Goal: Register for event/course

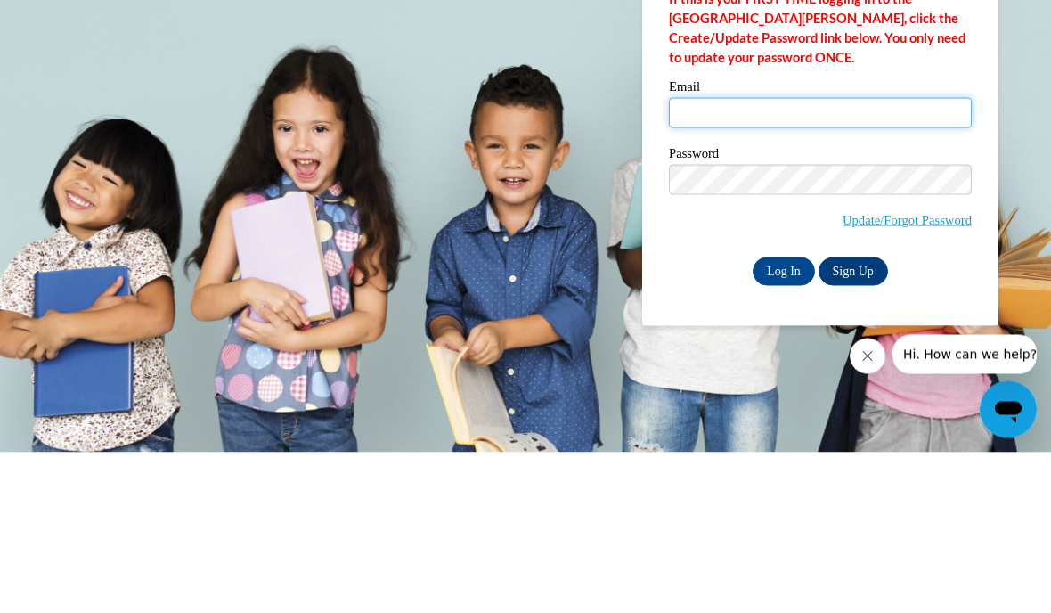
click at [873, 258] on input "Email" at bounding box center [820, 273] width 303 height 30
type input "nkimm01@icloud.com"
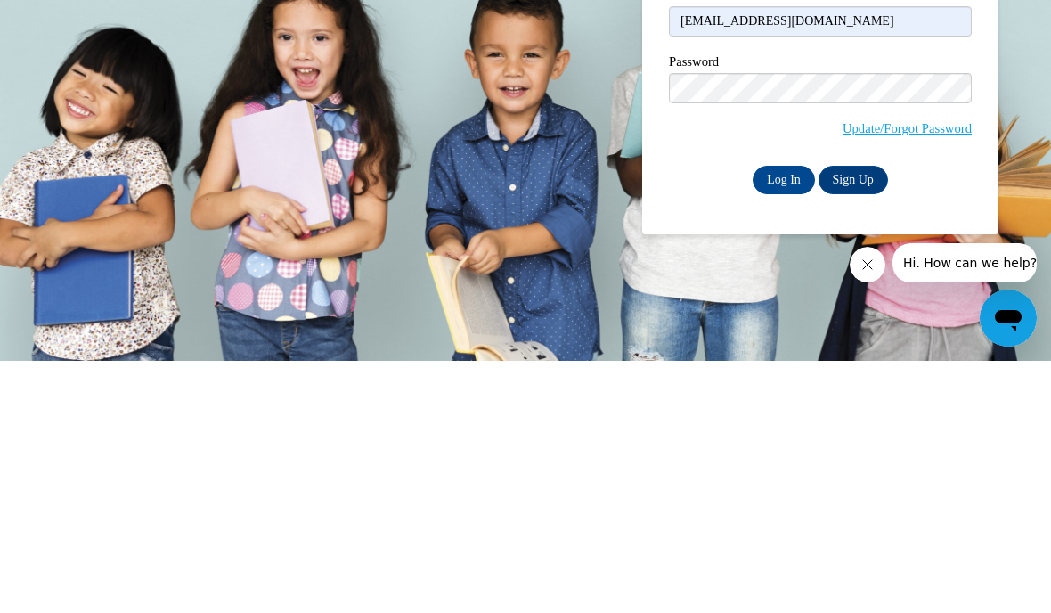
click at [867, 418] on link "Sign Up" at bounding box center [853, 432] width 69 height 29
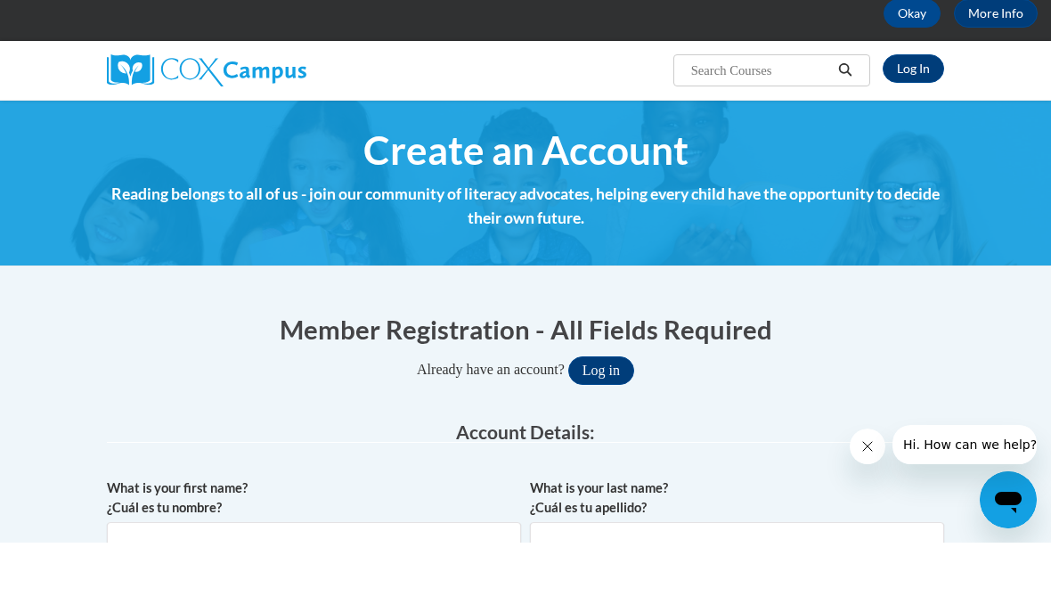
scroll to position [52, 0]
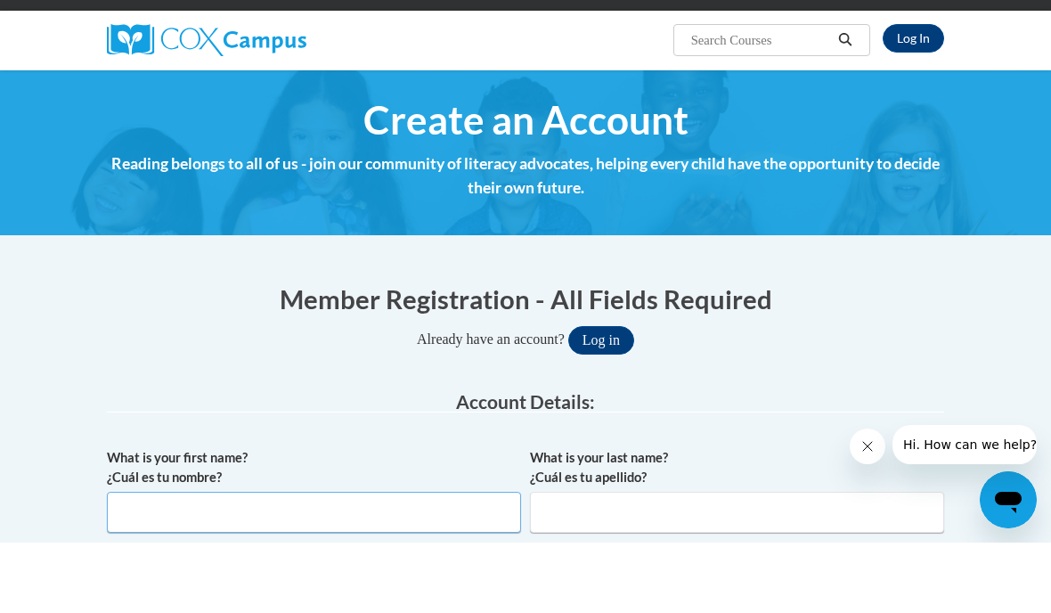
click at [320, 562] on input "What is your first name? ¿Cuál es tu nombre?" at bounding box center [314, 582] width 414 height 41
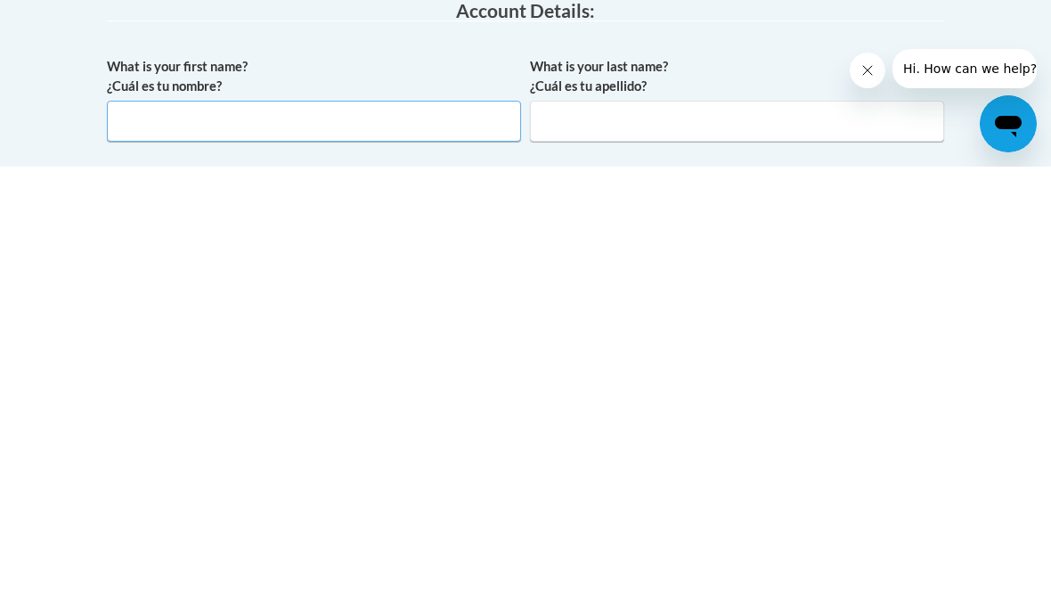
scroll to position [74, 0]
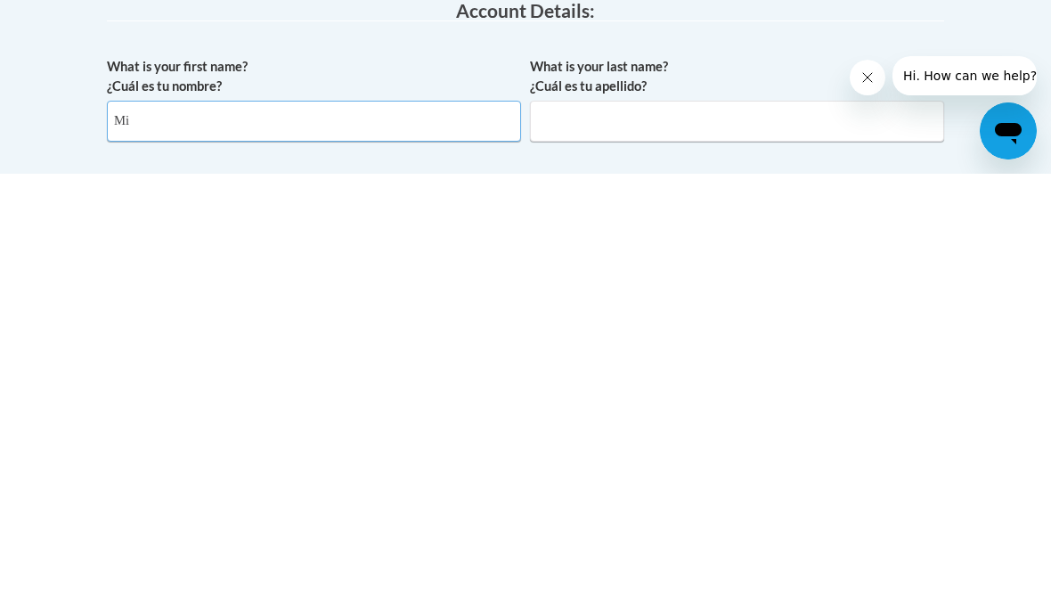
type input "M"
type input "Nicole"
click at [691, 540] on input "What is your last name? ¿Cuál es tu apellido?" at bounding box center [737, 560] width 414 height 41
type input "Kimmek"
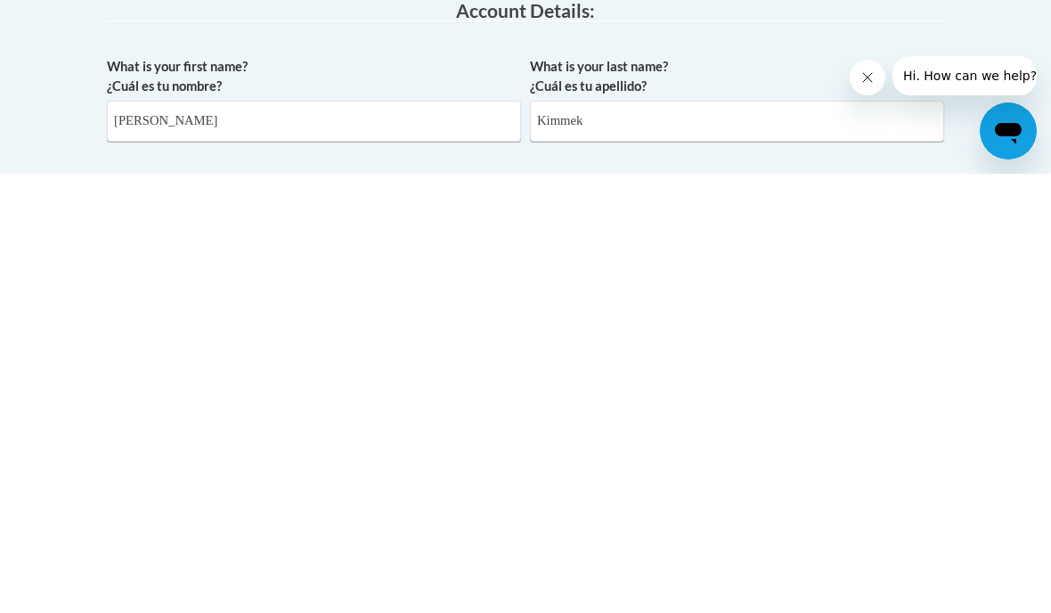
scroll to position [186, 0]
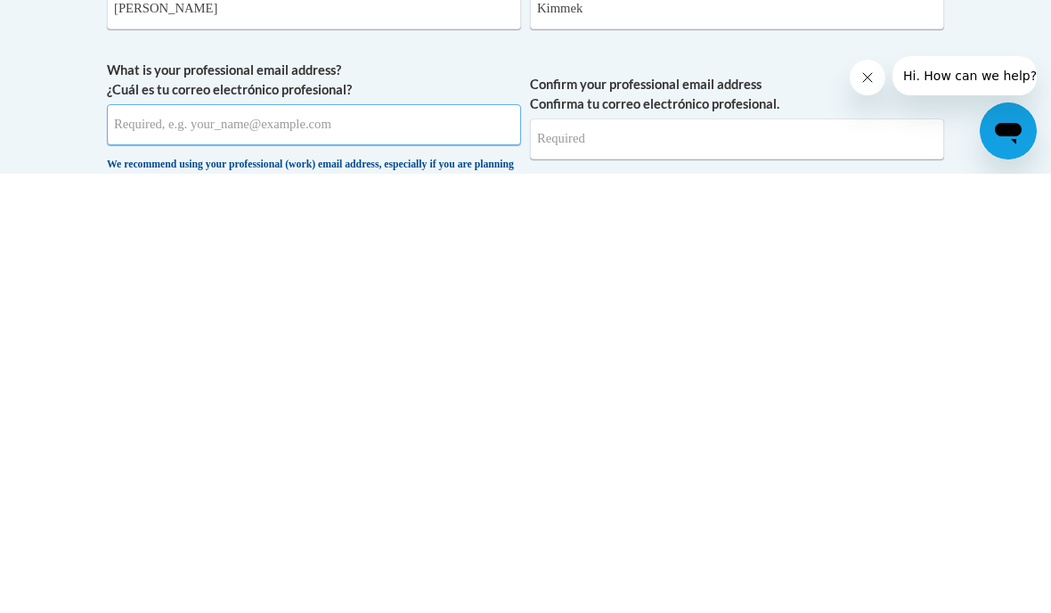
type input "nkimm01@icloud.com"
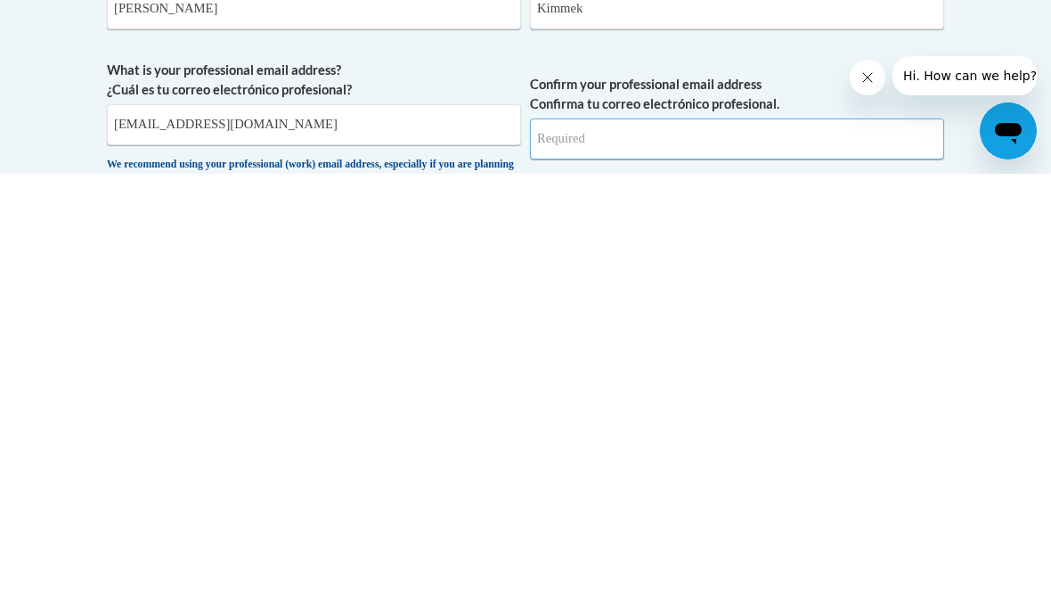
type input "nkimm01@icloud.com"
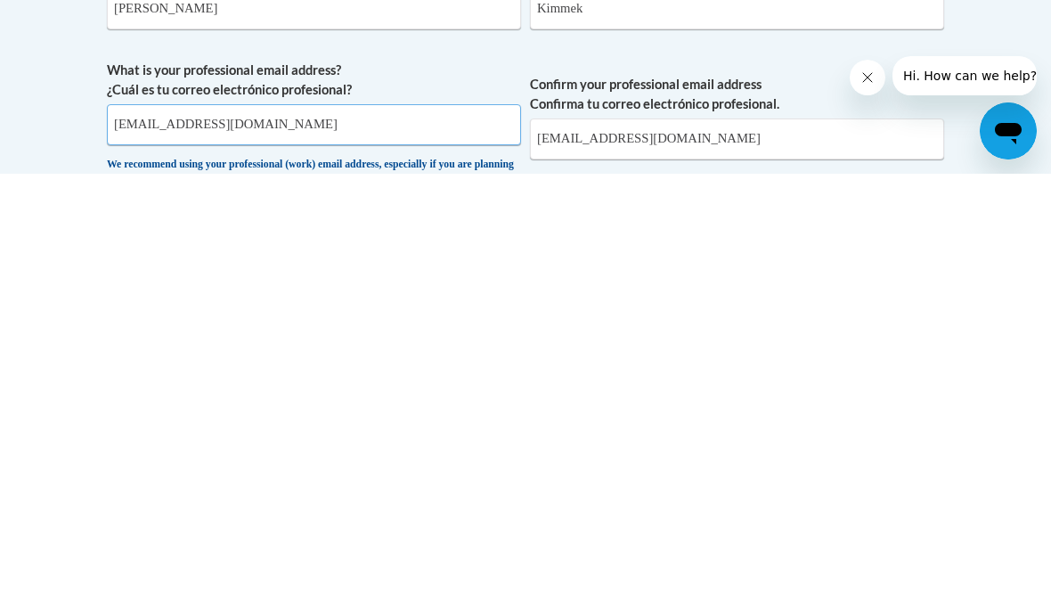
scroll to position [555, 0]
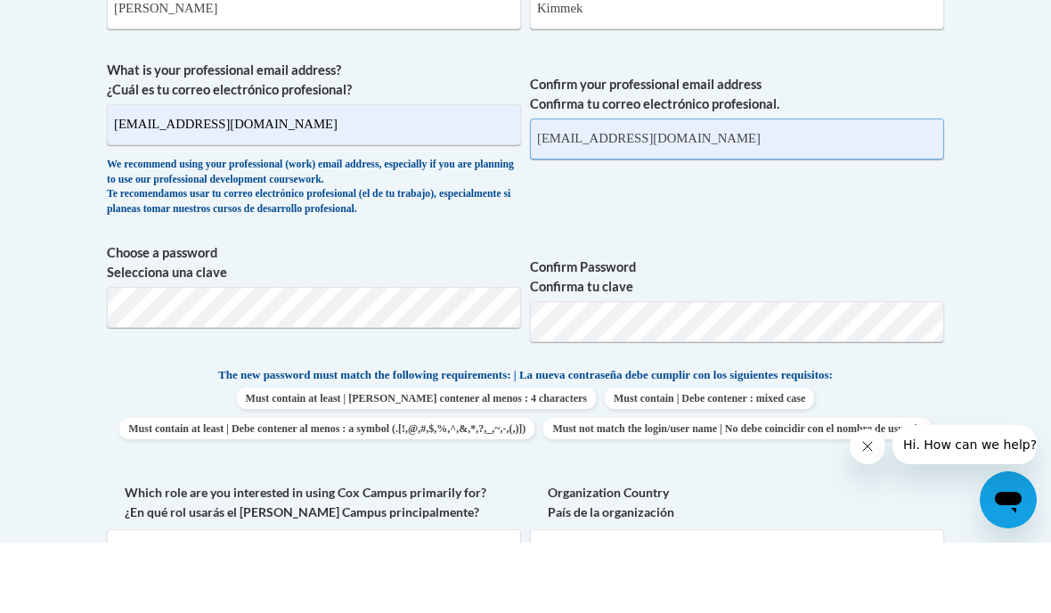
click at [716, 189] on input "nkimm01@icloud.com" at bounding box center [737, 209] width 414 height 41
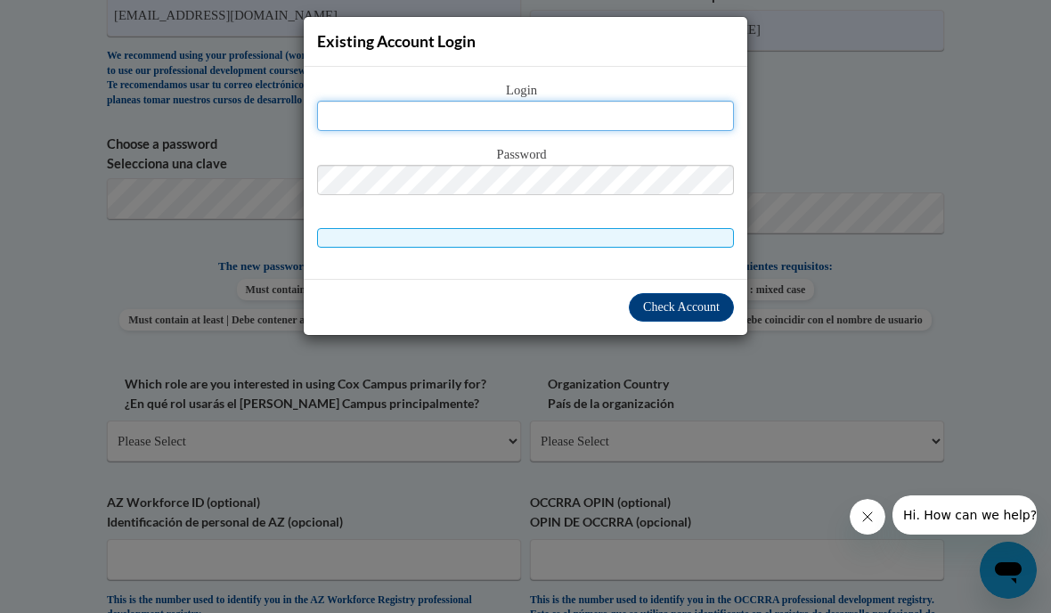
scroll to position [713, 0]
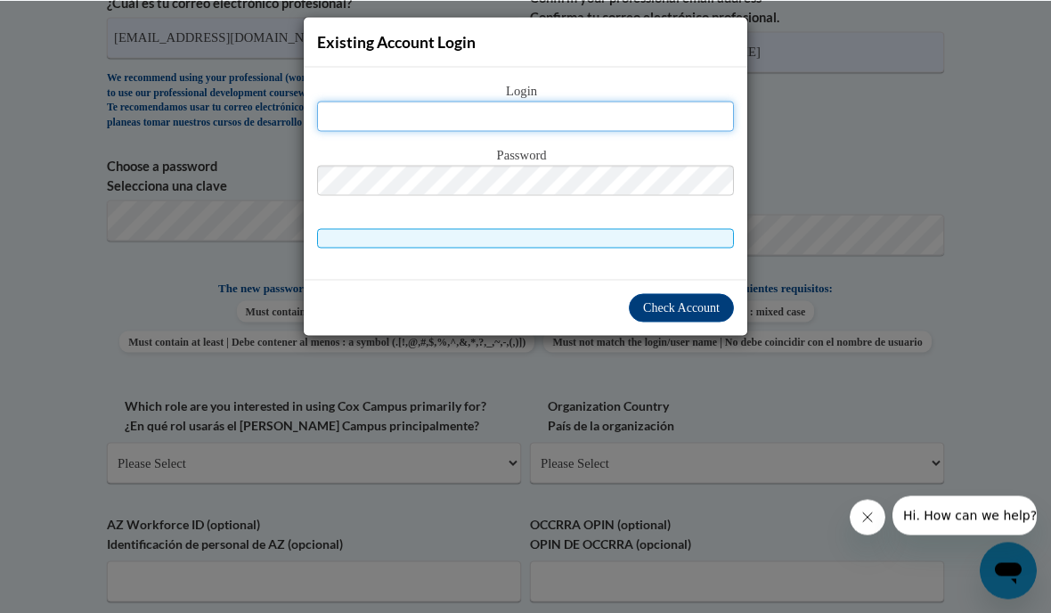
click at [650, 108] on input "text" at bounding box center [525, 116] width 417 height 30
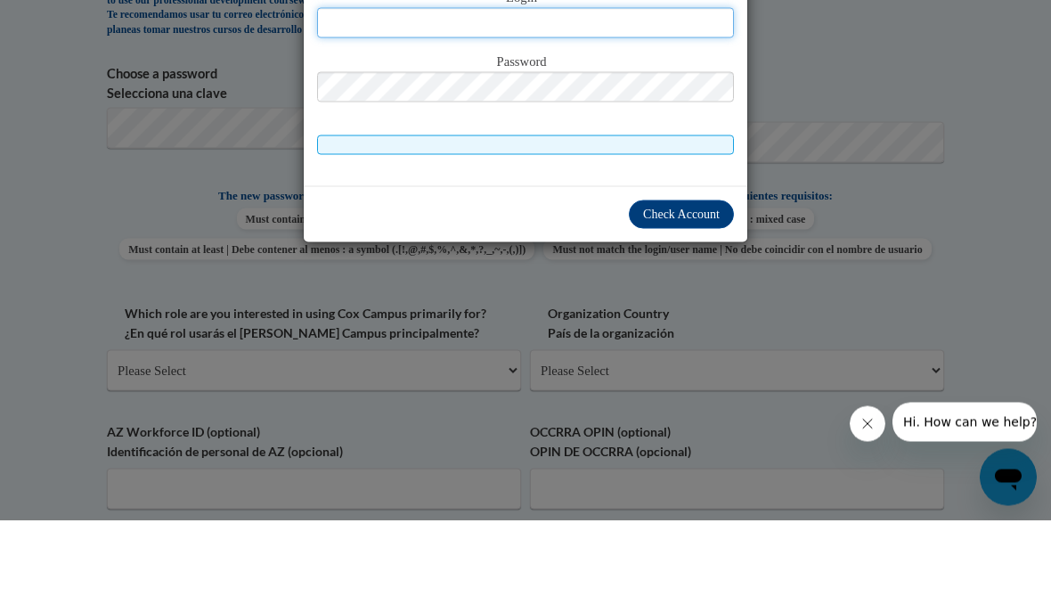
click at [602, 101] on input "text" at bounding box center [525, 116] width 417 height 30
type input "nkimm01@icloud.com"
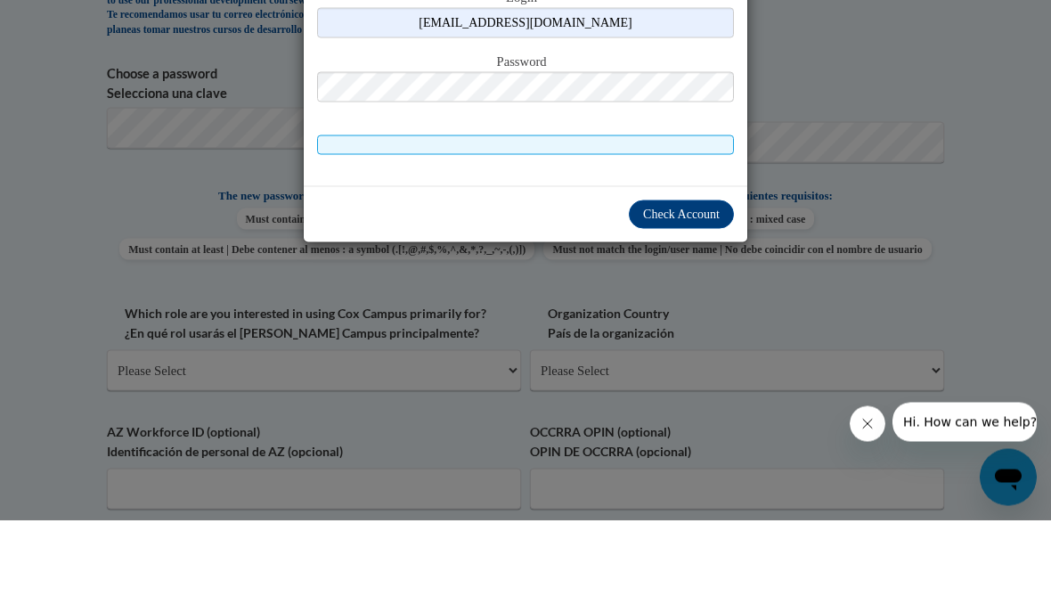
scroll to position [735, 0]
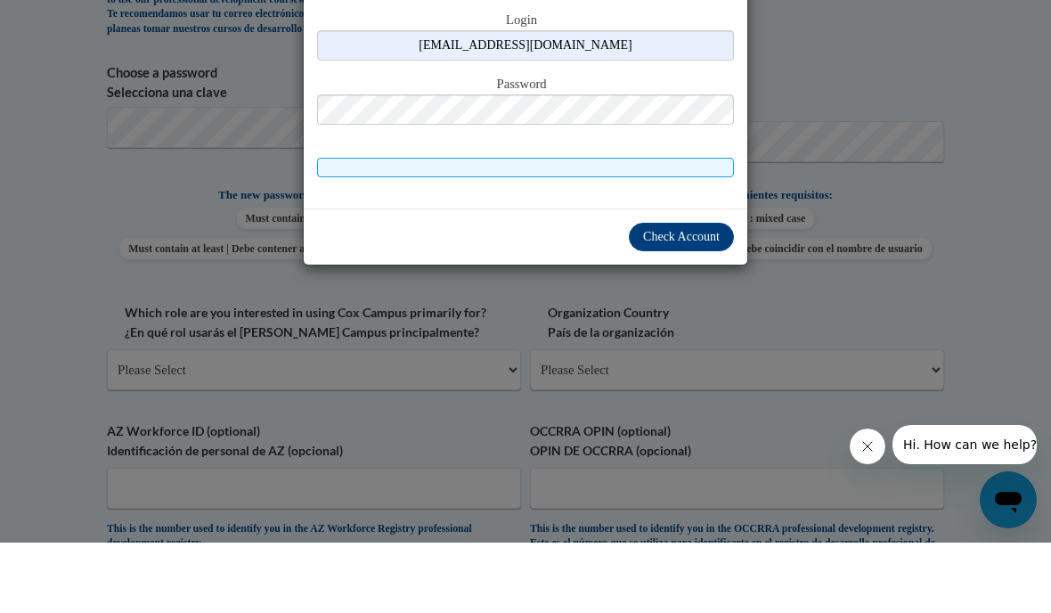
click at [708, 300] on span "Check Account" at bounding box center [681, 306] width 77 height 13
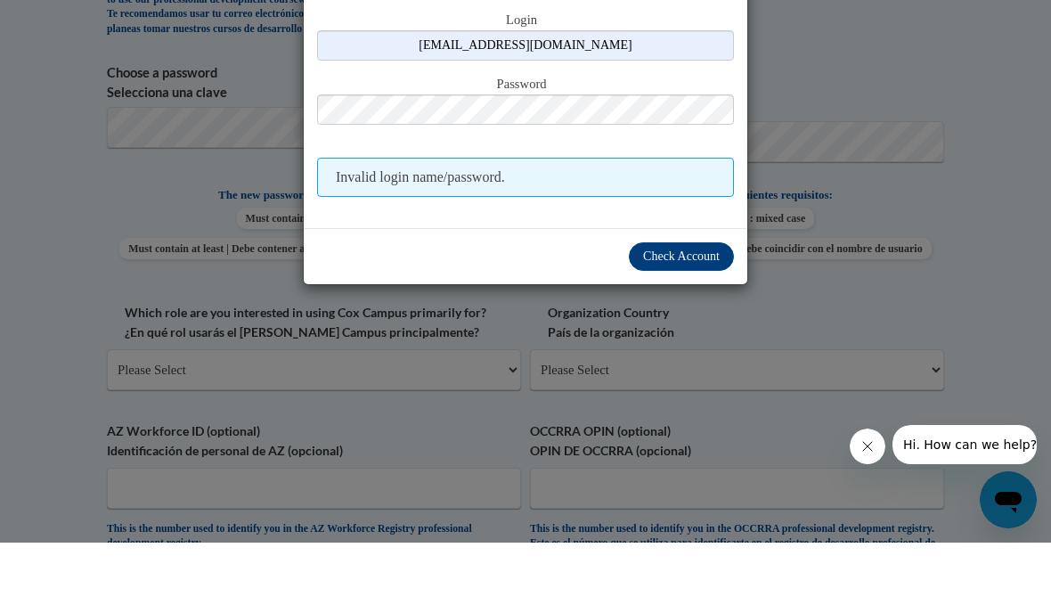
click at [690, 320] on span "Check Account" at bounding box center [681, 326] width 77 height 13
click at [697, 320] on span "Check Account" at bounding box center [681, 326] width 77 height 13
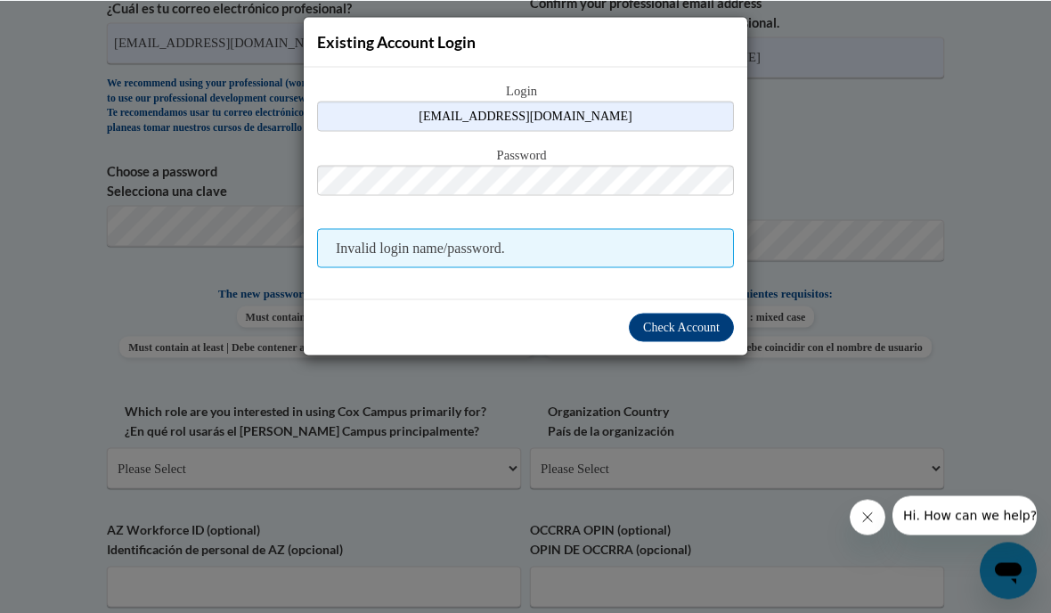
scroll to position [706, 0]
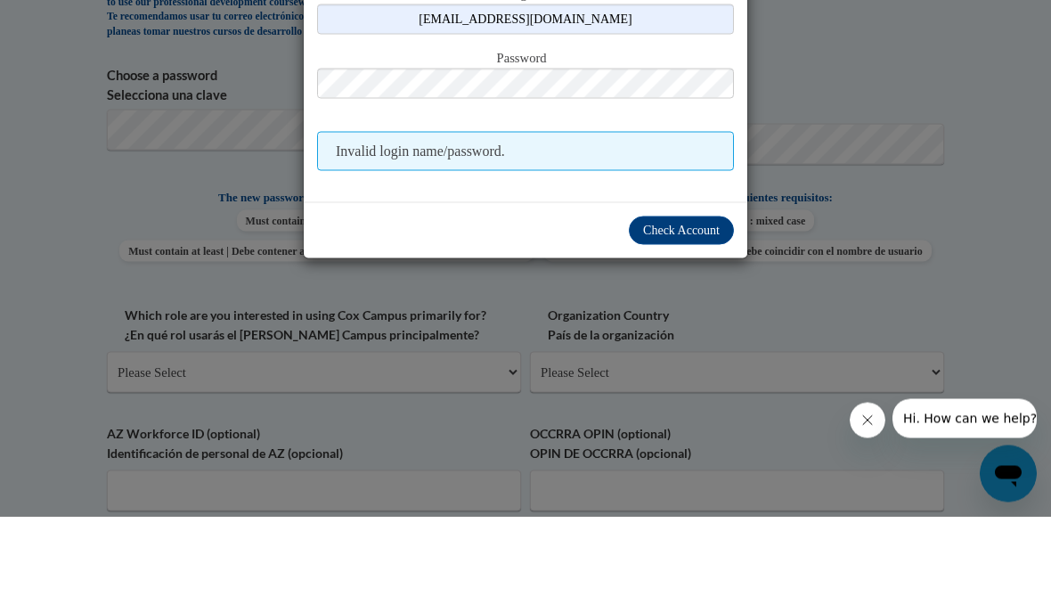
scroll to position [733, 0]
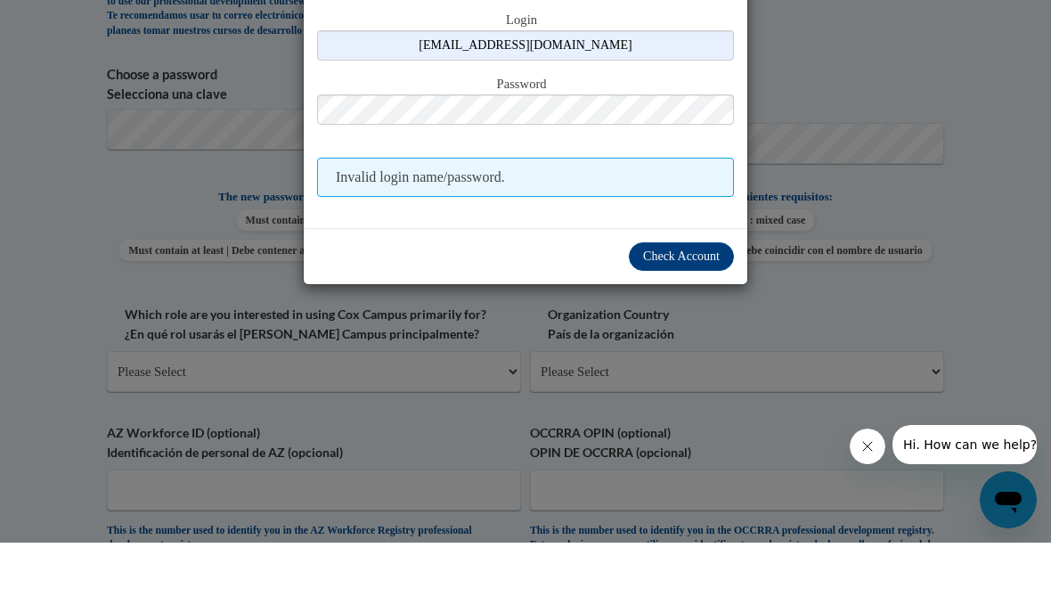
click at [709, 320] on span "Check Account" at bounding box center [681, 326] width 77 height 13
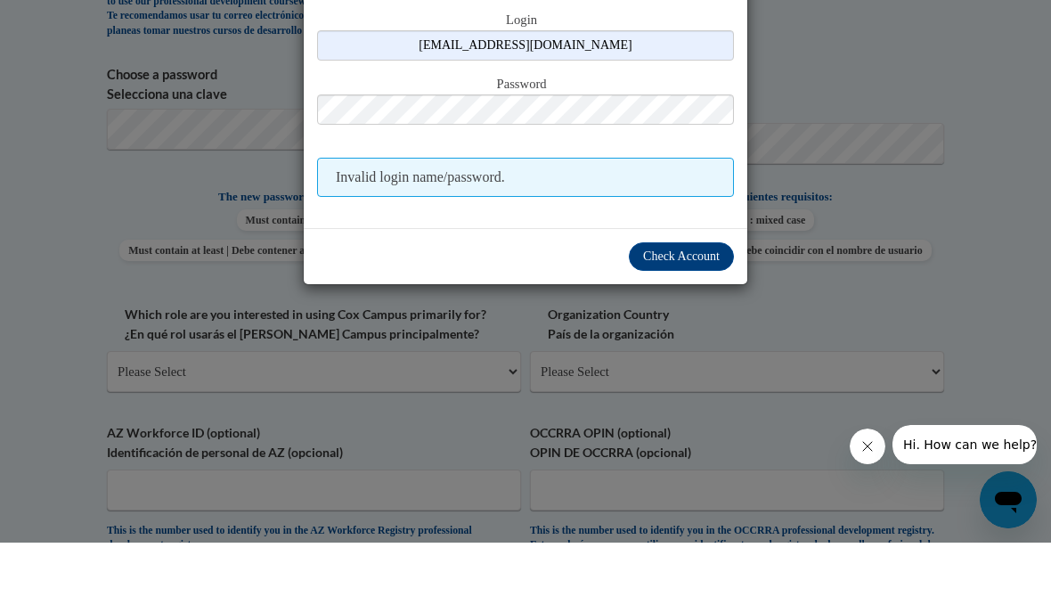
click at [712, 320] on span "Check Account" at bounding box center [681, 326] width 77 height 13
click at [707, 320] on span "Check Account" at bounding box center [681, 326] width 77 height 13
click at [690, 420] on div "Existing Account Login Login nkimm01@icloud.com Password Invalid login name/pas…" at bounding box center [525, 306] width 1051 height 613
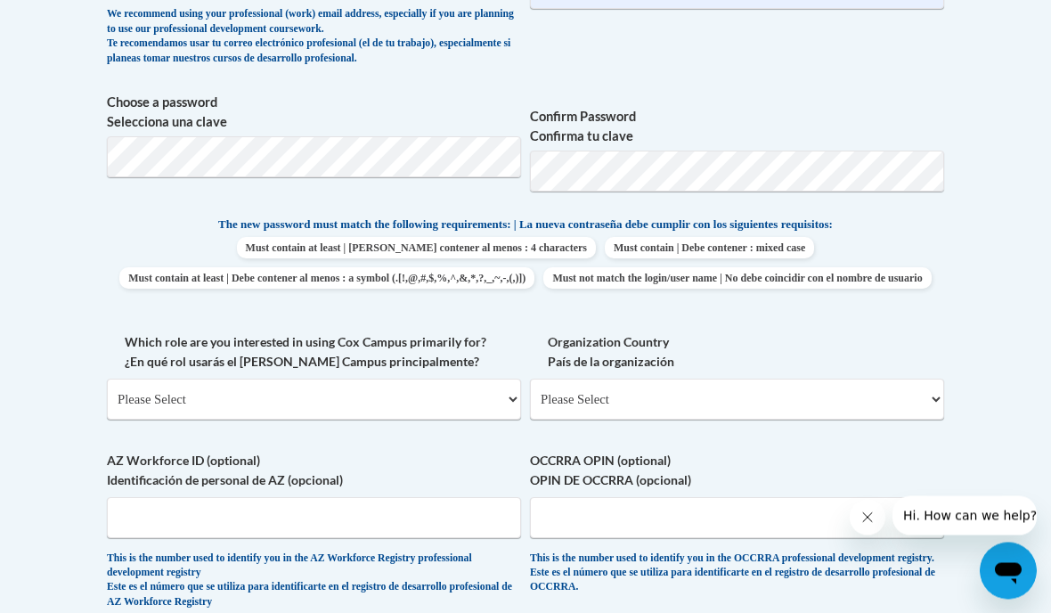
scroll to position [775, 0]
click at [443, 390] on select "Please Select College/University | Colegio/Universidad Community/Nonprofit Part…" at bounding box center [314, 399] width 414 height 41
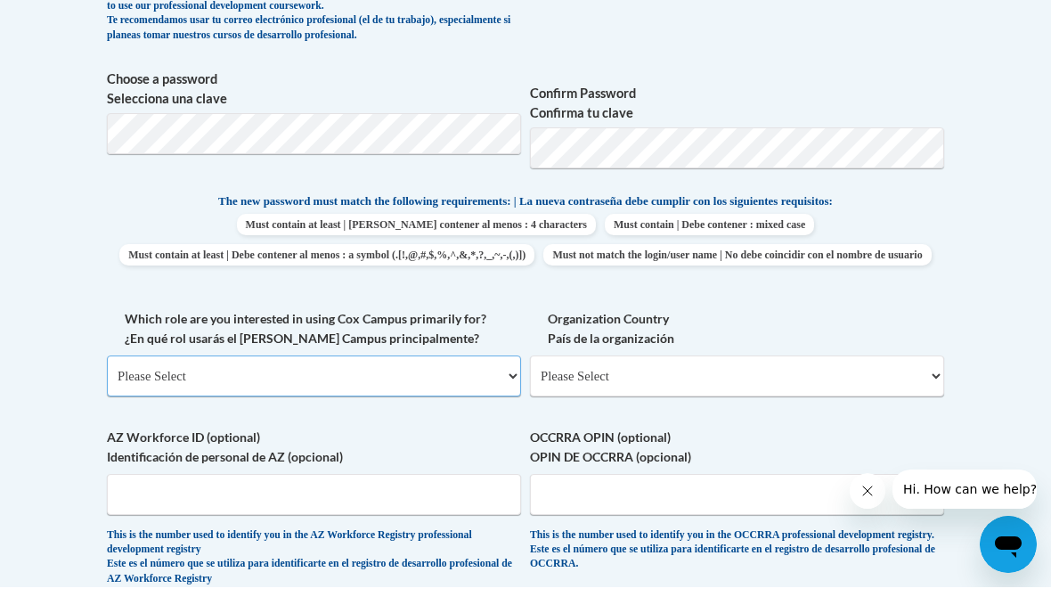
click at [365, 381] on select "Please Select College/University | Colegio/Universidad Community/Nonprofit Part…" at bounding box center [314, 401] width 414 height 41
click at [420, 381] on select "Please Select College/University | Colegio/Universidad Community/Nonprofit Part…" at bounding box center [314, 401] width 414 height 41
select select "fbf2d438-af2f-41f8-98f1-81c410e29de3"
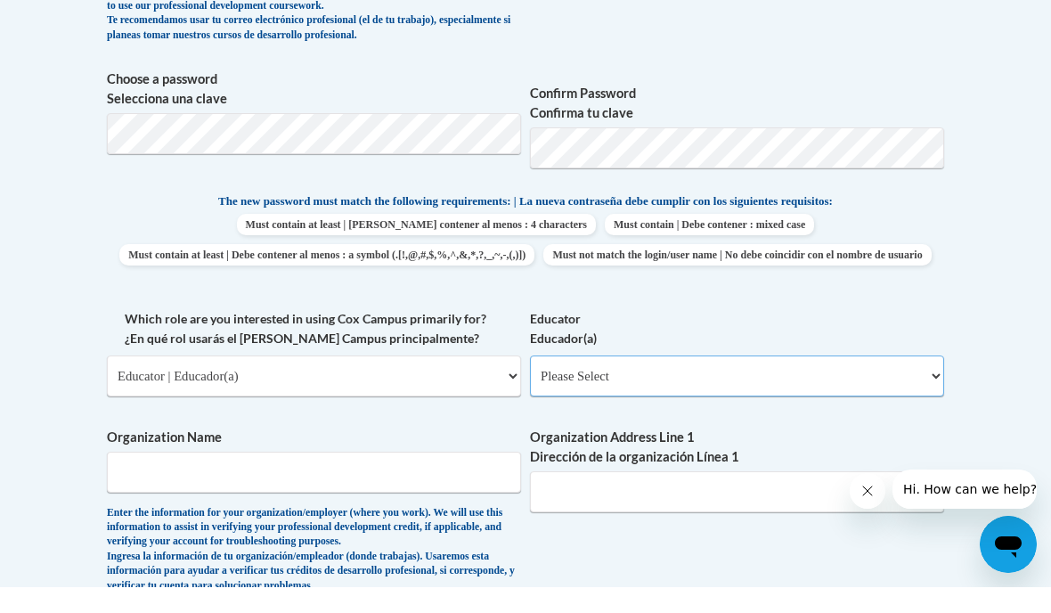
click at [690, 381] on select "Please Select Early Learning/Daycare Teacher/Family Home Care Provider | Maestr…" at bounding box center [737, 401] width 414 height 41
click at [679, 381] on select "Please Select Early Learning/Daycare Teacher/Family Home Care Provider | Maestr…" at bounding box center [737, 401] width 414 height 41
select select "d5fdb05a-b36c-4d60-97fa-9afceda7e903"
click at [742, 381] on select "Please Select Early Learning/Daycare Teacher/Family Home Care Provider | Maestr…" at bounding box center [737, 401] width 414 height 41
click at [751, 381] on select "Please Select Early Learning/Daycare Teacher/Family Home Care Provider | Maestr…" at bounding box center [737, 401] width 414 height 41
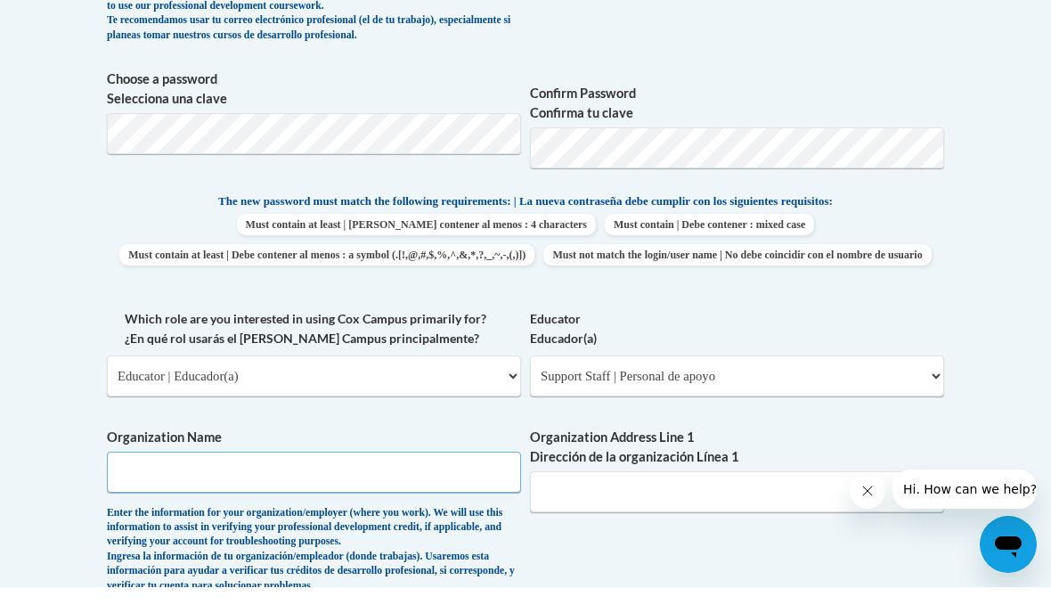
click at [371, 477] on input "Organization Name" at bounding box center [314, 497] width 414 height 41
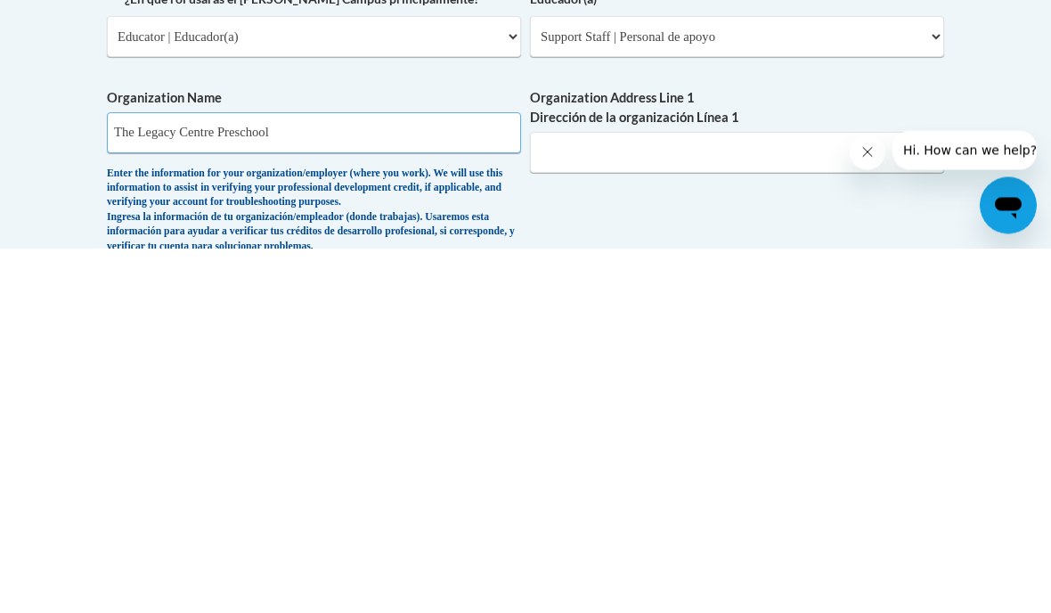
type input "The Legacy Centre Preschool"
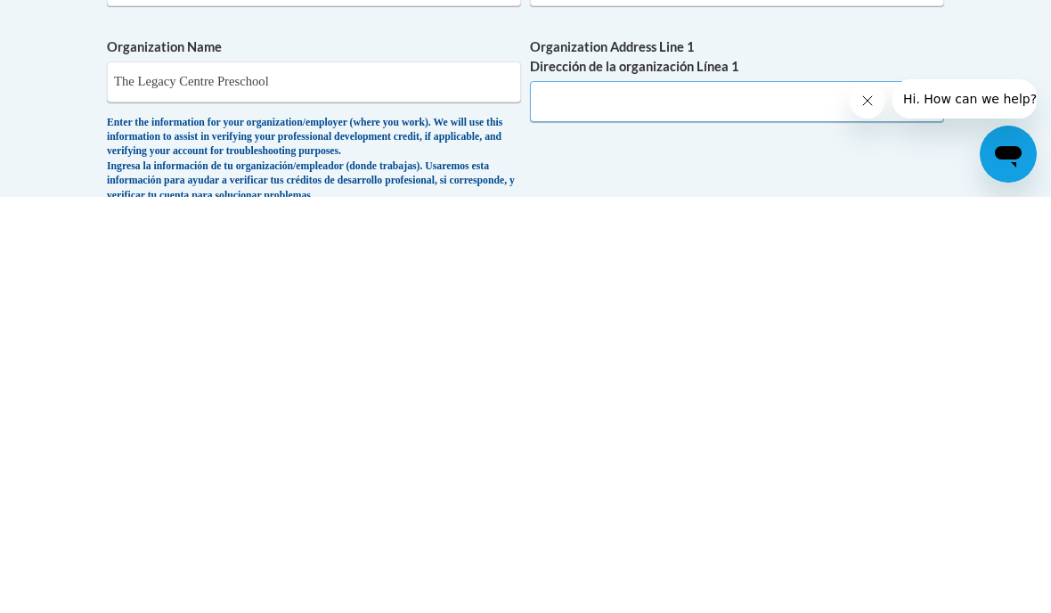
scroll to position [786, 0]
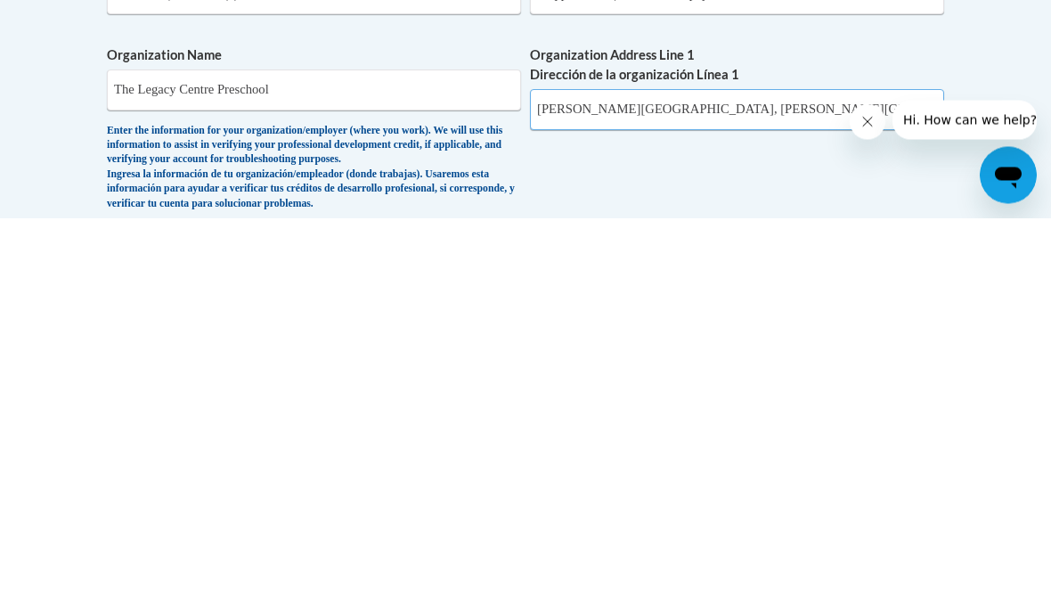
click at [546, 485] on input "Sandy Springs CR, Sandy Springs" at bounding box center [737, 505] width 414 height 41
click at [824, 485] on input "6035 Sandy Springs CR, Sandy Springs" at bounding box center [737, 505] width 414 height 41
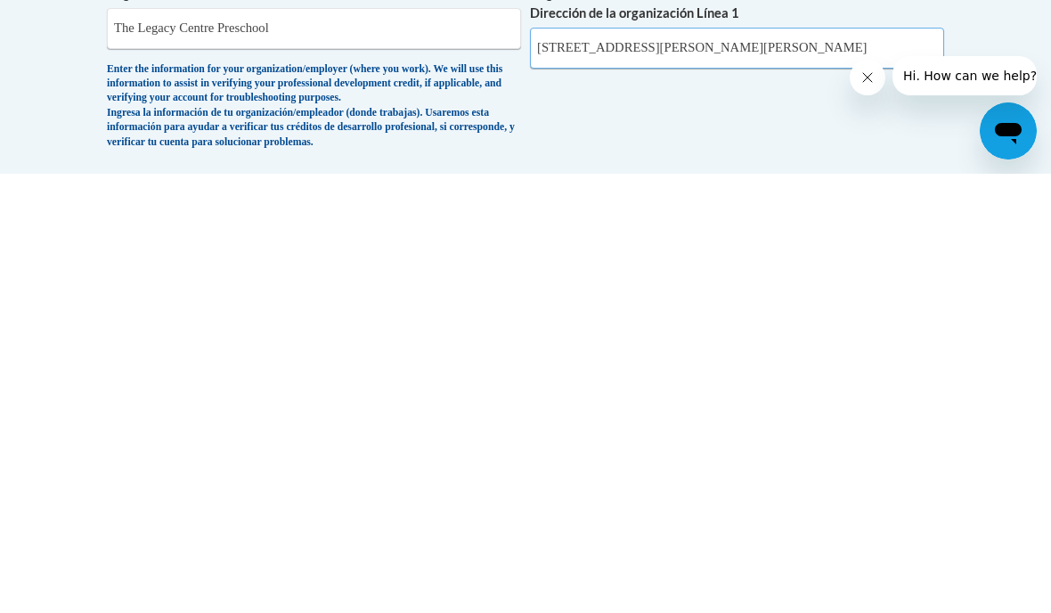
scroll to position [804, 0]
type input "6035 Sandy Springs Cir"
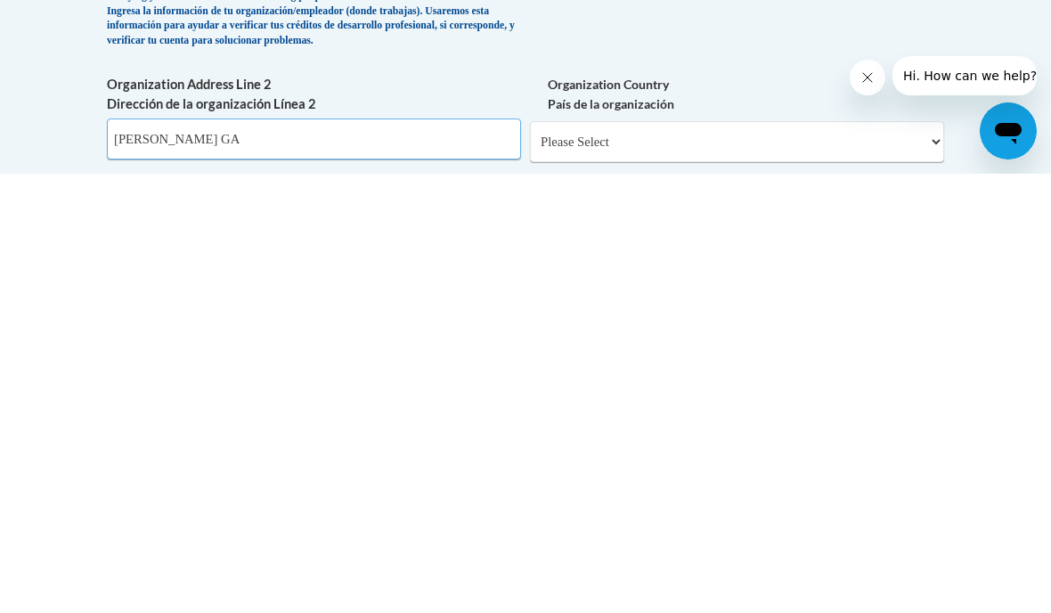
click at [168, 558] on input "Sandy Springa GA" at bounding box center [314, 578] width 414 height 41
click at [236, 558] on input "Sandy Springs GA" at bounding box center [314, 578] width 414 height 41
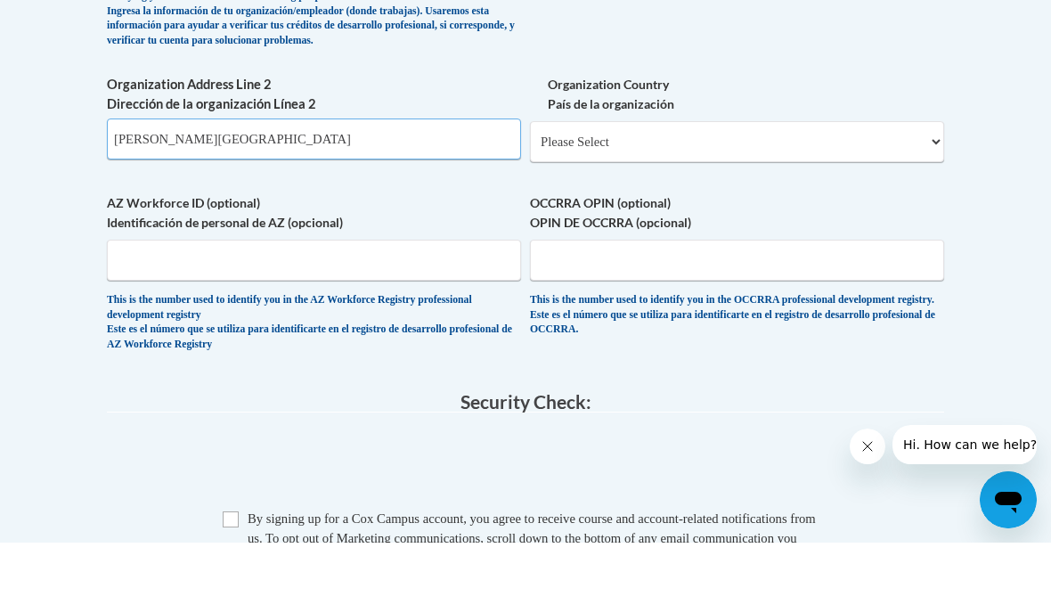
type input "Sandy Springs GA 30328"
click at [232, 582] on input "Checkbox" at bounding box center [231, 590] width 16 height 16
checkbox input "true"
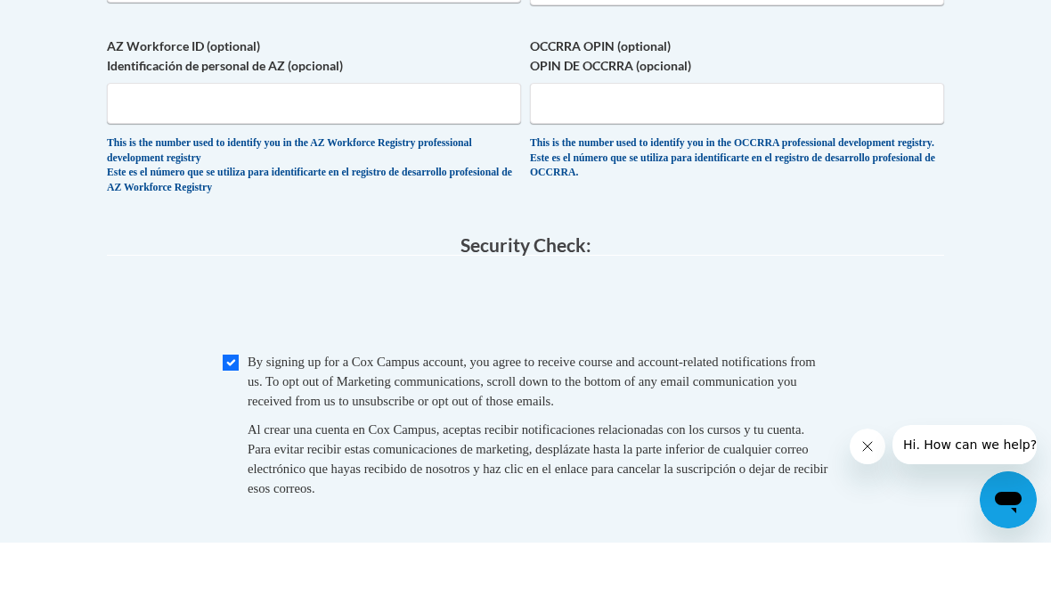
scroll to position [1439, 0]
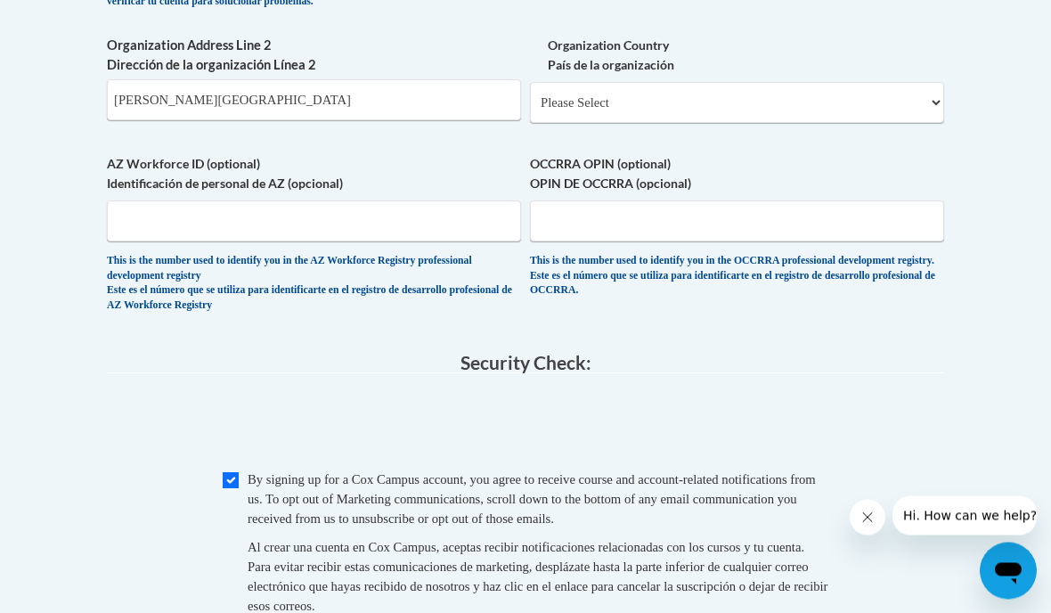
scroll to position [1236, 0]
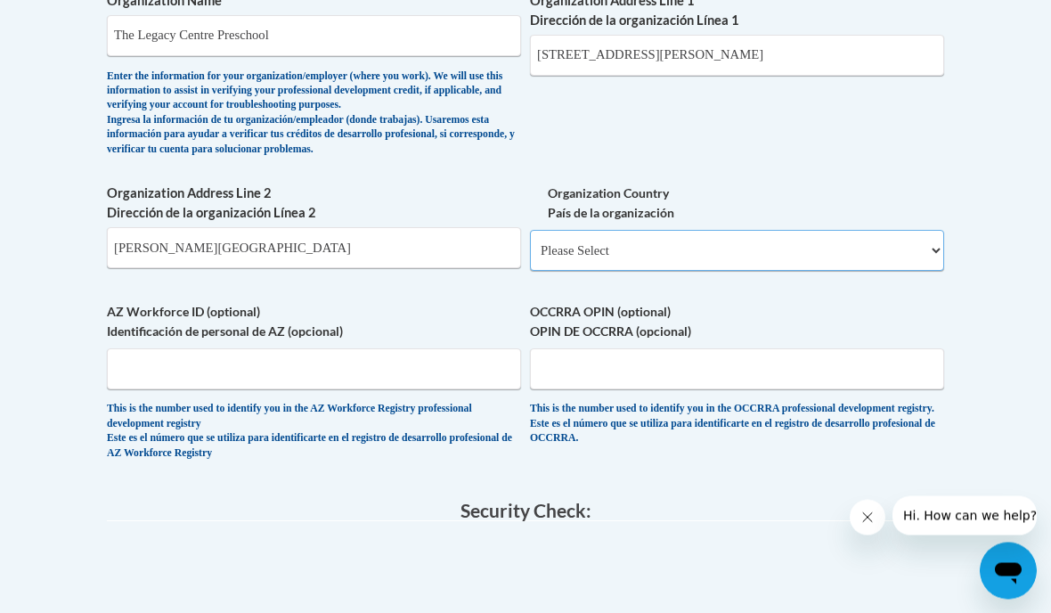
click at [749, 242] on select "Please Select United States | Estados Unidos Outside of the United States | Fue…" at bounding box center [737, 250] width 414 height 41
select select "ad49bcad-a171-4b2e-b99c-48b446064914"
select select
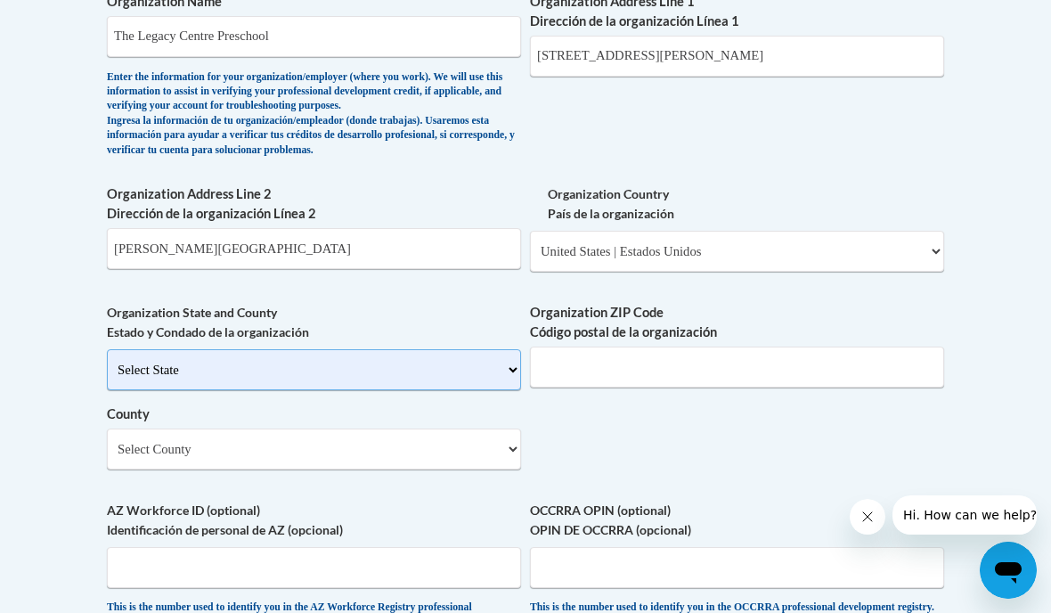
click at [508, 350] on select "Select State Alabama Alaska Arizona Arkansas California Colorado Connecticut De…" at bounding box center [314, 369] width 414 height 41
select select "Georgia"
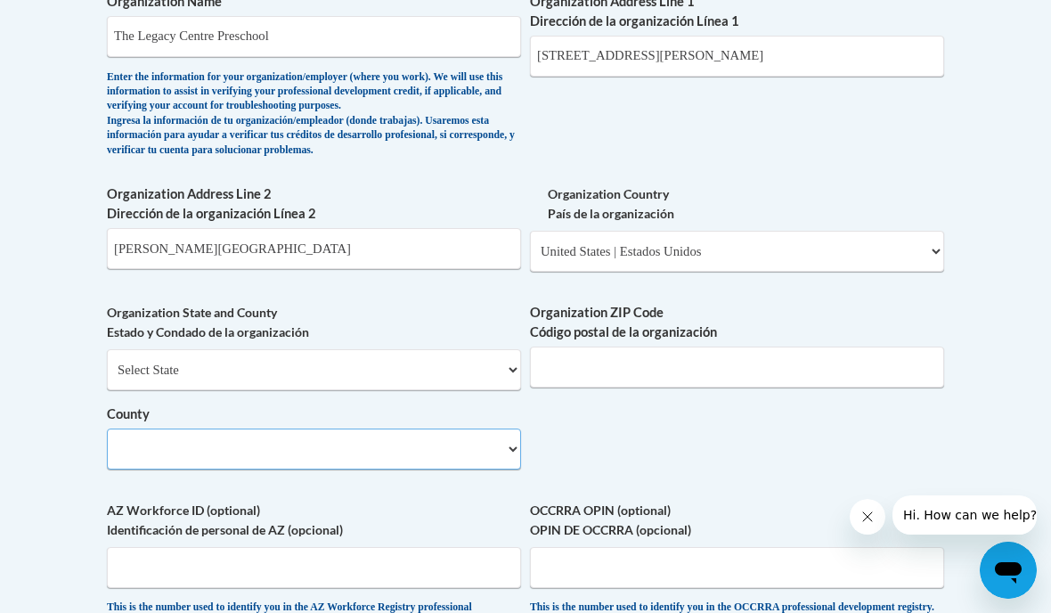
click at [408, 428] on select "County" at bounding box center [314, 448] width 414 height 41
click at [384, 428] on select "Select County Appling Atkinson Bacon Baker Baldwin Banks Barrow Bartow Ben Hill…" at bounding box center [314, 448] width 414 height 41
select select "Fulton"
click at [469, 228] on input "Sandy Springs GA 30328" at bounding box center [314, 248] width 414 height 41
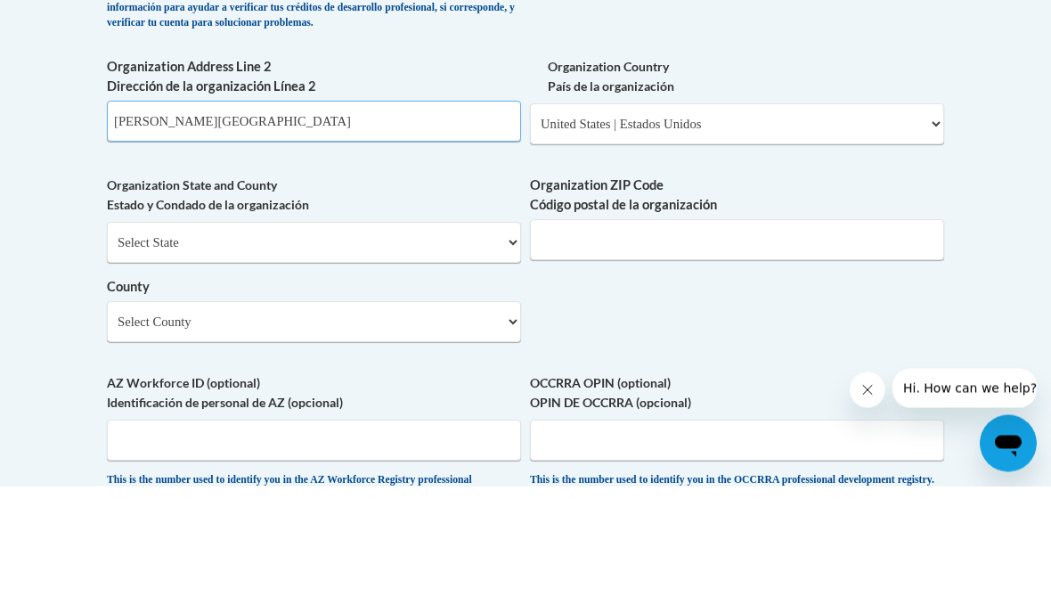
type input "Sandy Springs GA"
click at [822, 347] on input "Organization ZIP Code Código postal de la organización" at bounding box center [737, 367] width 414 height 41
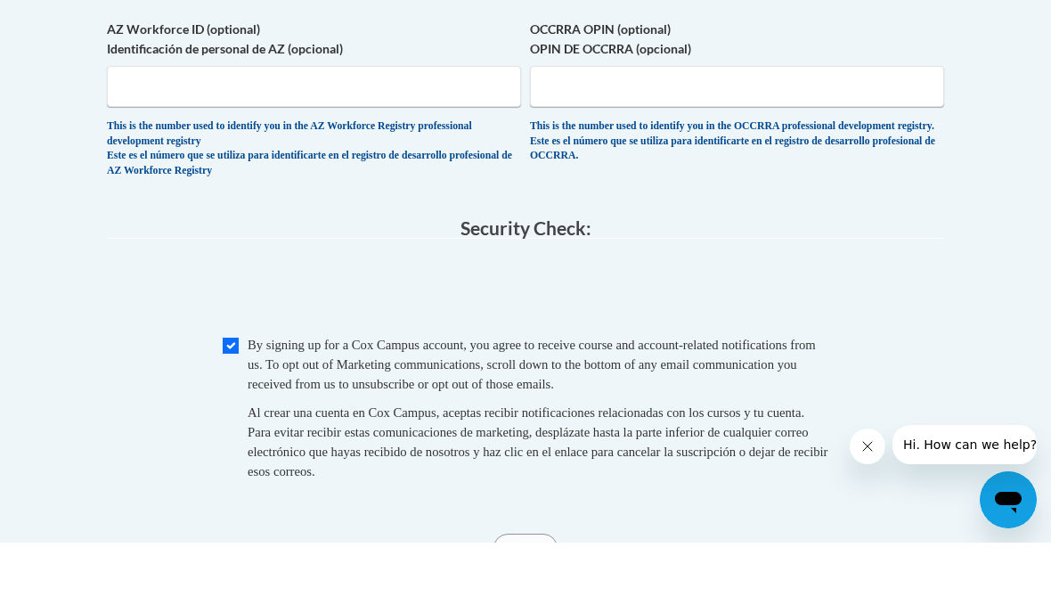
scroll to position [1819, 0]
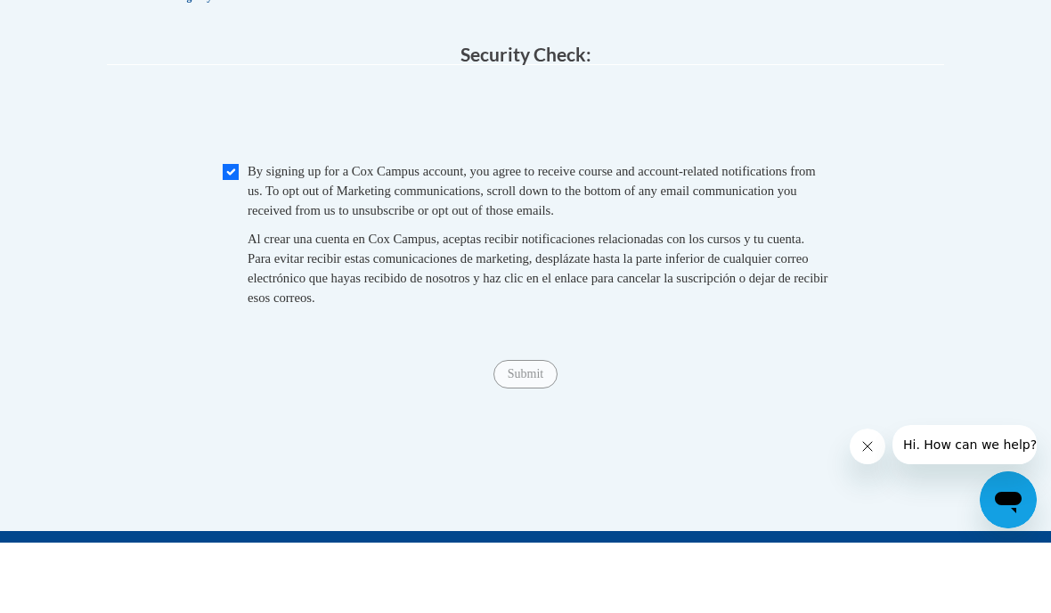
type input "30328"
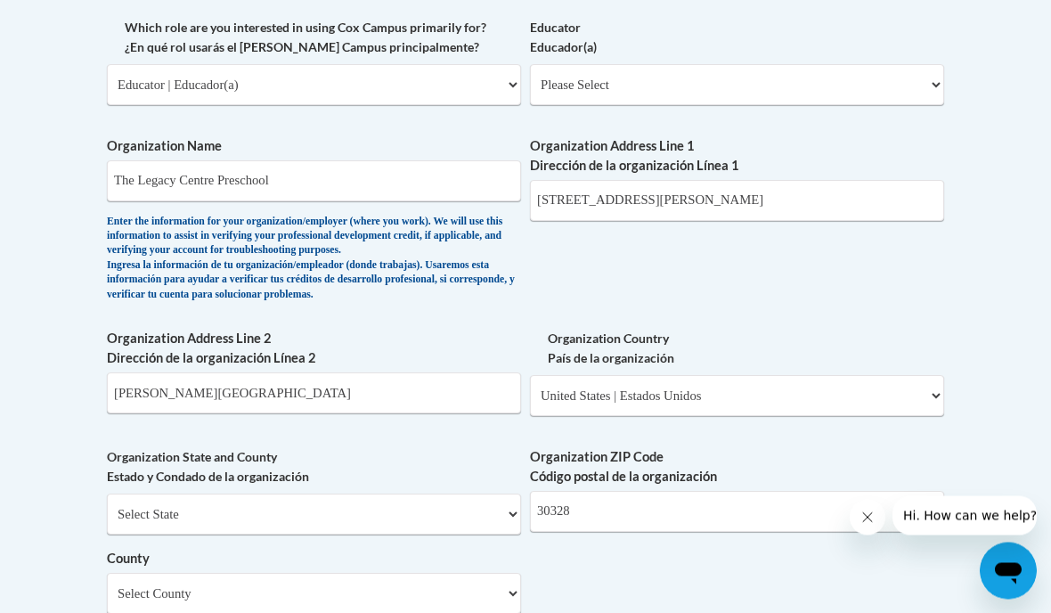
click at [767, 296] on div "What is your first name? ¿Cuál es tu nombre? Nicole What is your last name? ¿Cu…" at bounding box center [525, 146] width 837 height 1350
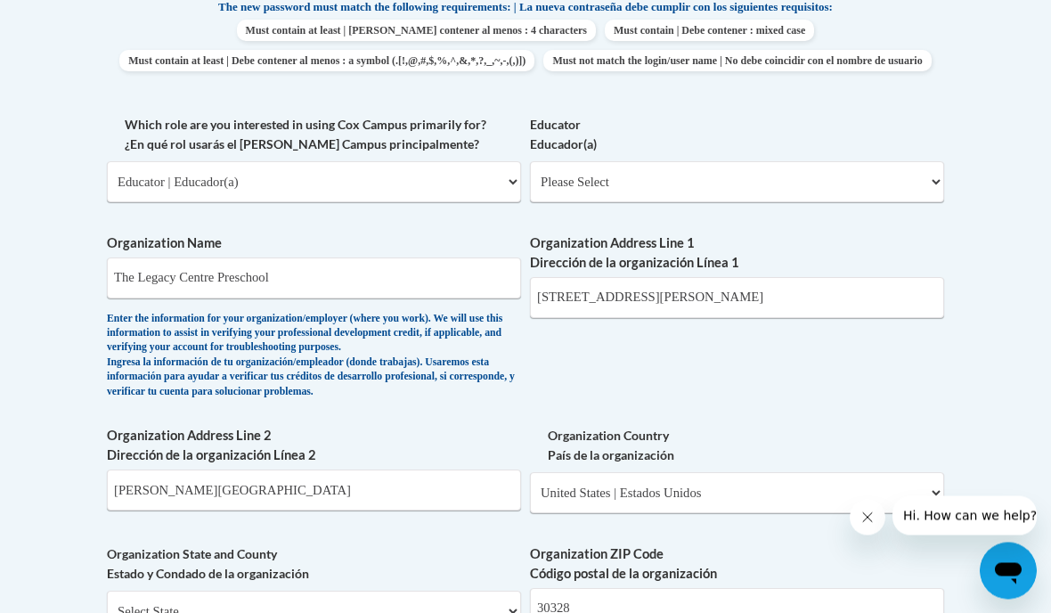
scroll to position [991, 0]
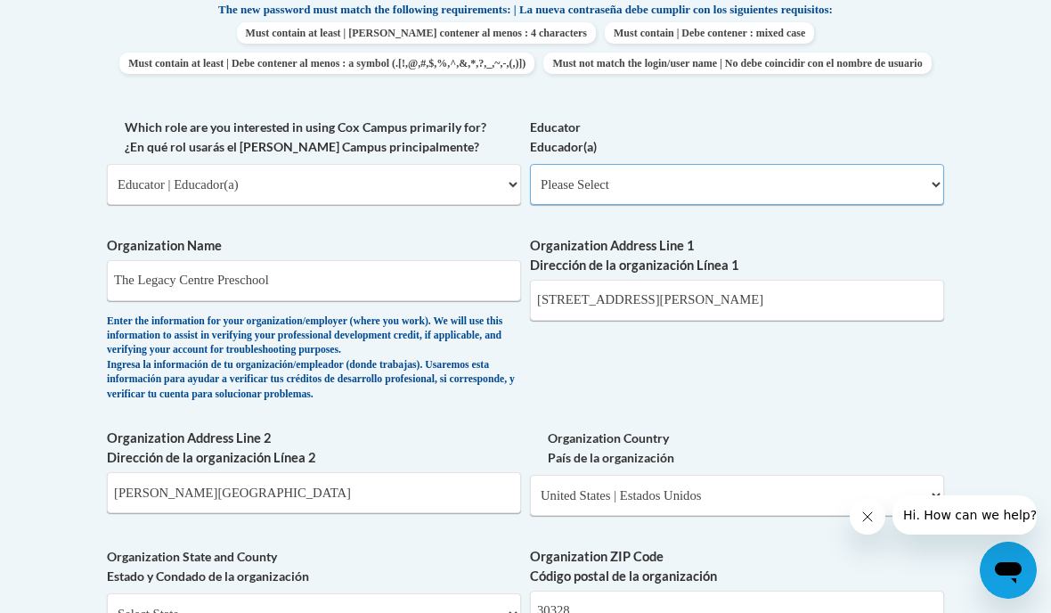
click at [794, 188] on select "Please Select Early Learning/Daycare Teacher/Family Home Care Provider | Maestr…" at bounding box center [737, 184] width 414 height 41
select select "d5fdb05a-b36c-4d60-97fa-9afceda7e903"
select select "null"
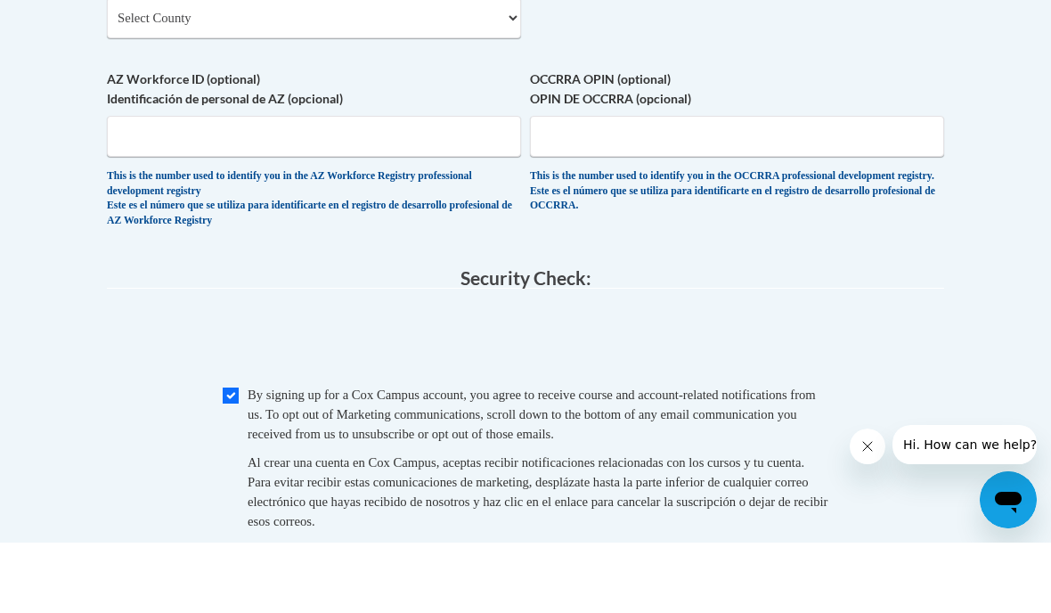
scroll to position [1747, 0]
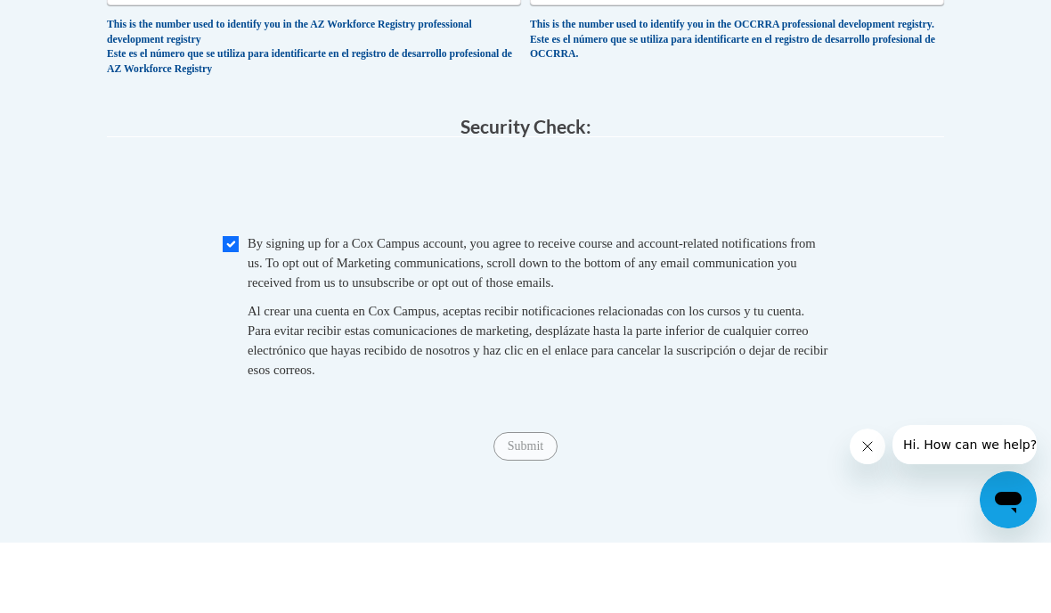
click at [237, 306] on input "Checkbox" at bounding box center [231, 314] width 16 height 16
click at [236, 306] on input "Checkbox" at bounding box center [231, 314] width 16 height 16
checkbox input "true"
click at [548, 508] on span "Submit" at bounding box center [526, 515] width 64 height 14
click at [551, 502] on input "Submit" at bounding box center [526, 516] width 64 height 29
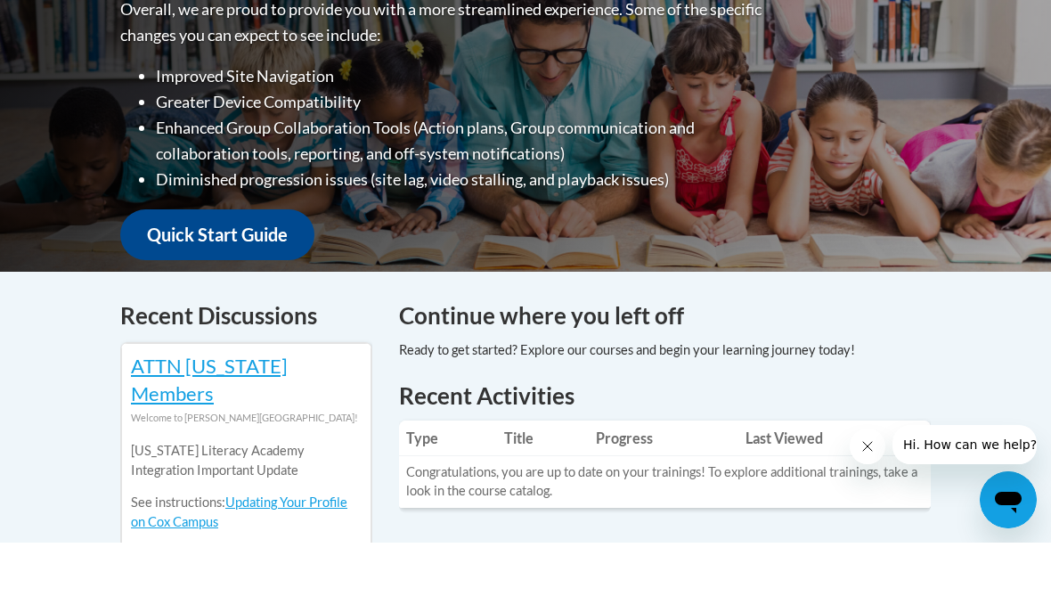
scroll to position [460, 0]
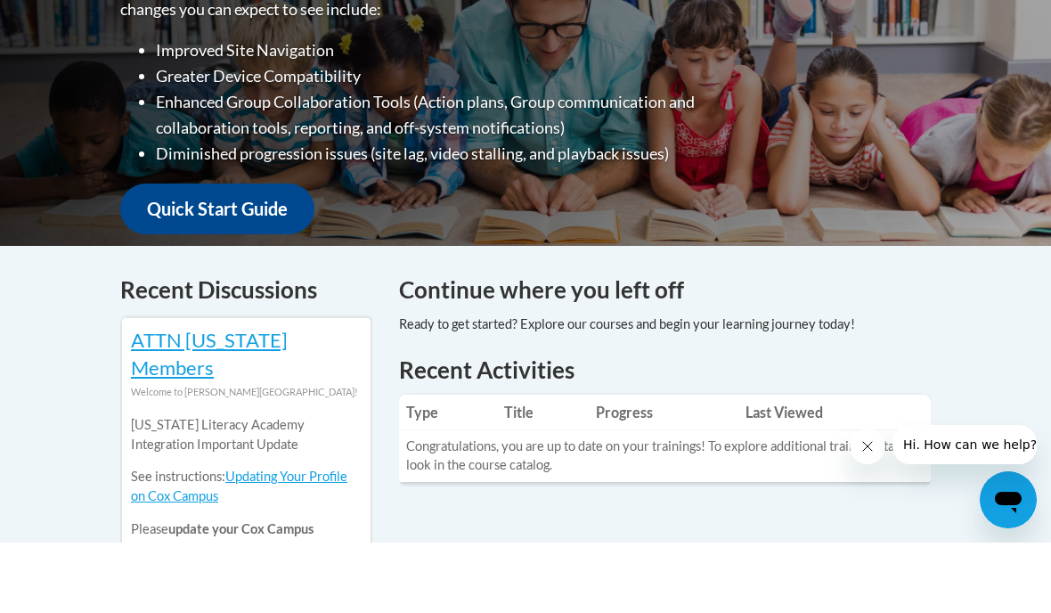
click at [765, 501] on td "Congratulations, you are up to date on your trainings! To explore additional tr…" at bounding box center [665, 527] width 532 height 52
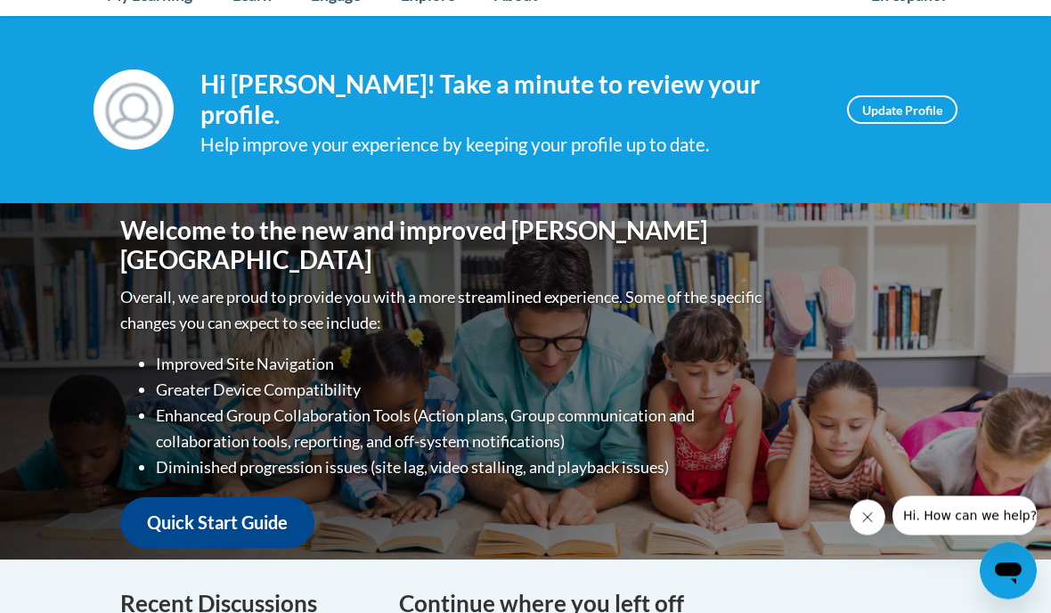
scroll to position [0, 0]
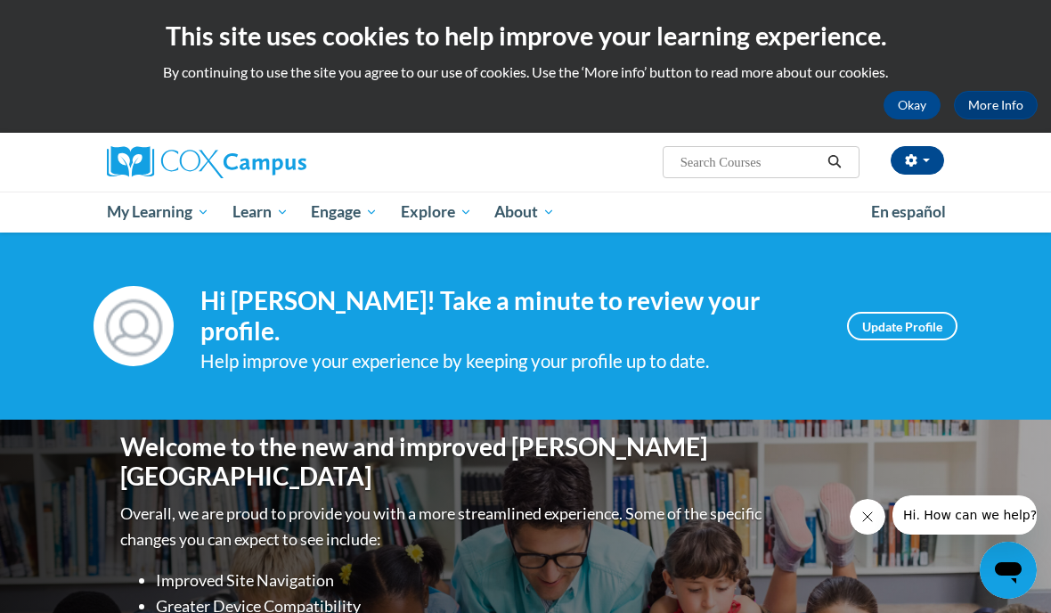
click at [0, 0] on span "My Course Progress" at bounding box center [0, 0] width 0 height 0
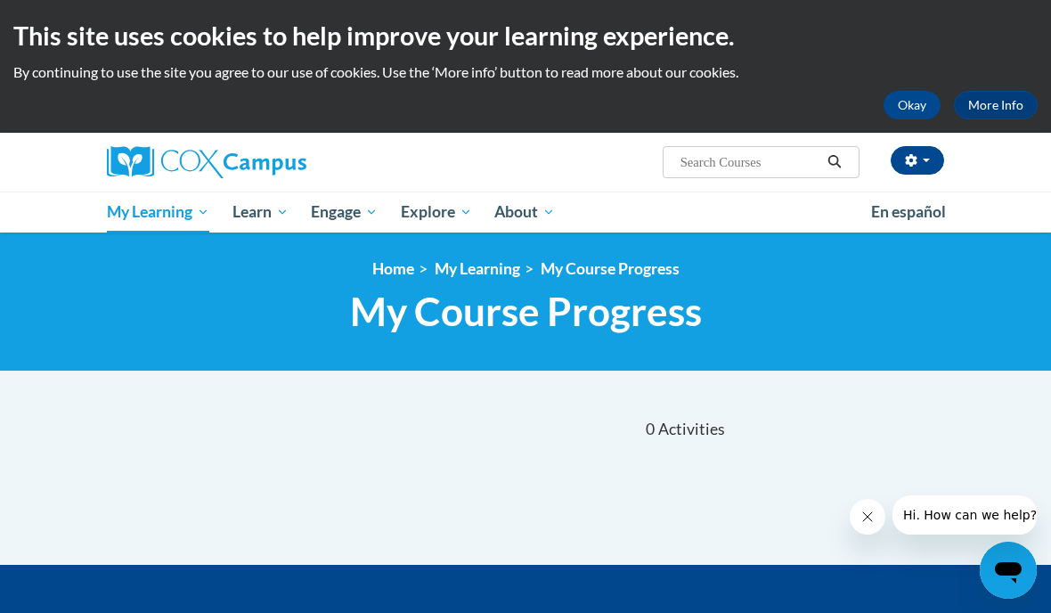
click at [606, 278] on link "My Course Progress" at bounding box center [610, 268] width 139 height 19
